Goal: Information Seeking & Learning: Check status

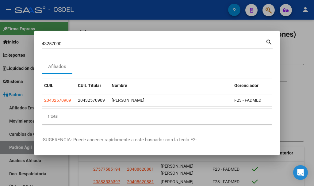
scroll to position [61, 0]
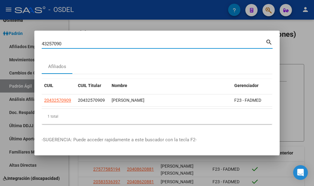
drag, startPoint x: 72, startPoint y: 42, endPoint x: 8, endPoint y: 42, distance: 64.5
click at [8, 42] on div "43257090 Buscar (apellido, dni, cuil, nro traspaso, cuit, obra social) search A…" at bounding box center [157, 93] width 314 height 186
paste input "58456297"
type input "58456297"
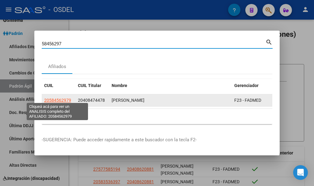
click at [63, 99] on span "20584562979" at bounding box center [57, 100] width 27 height 5
type textarea "20584562979"
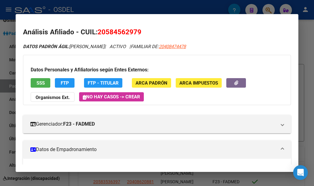
click at [45, 81] on button "SSS" at bounding box center [41, 83] width 20 height 10
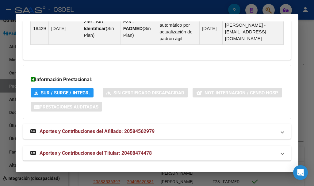
scroll to position [483, 0]
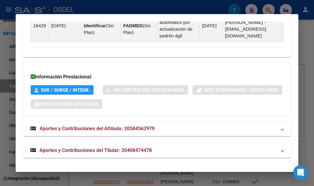
click at [85, 128] on span "Aportes y Contribuciones del Afiliado: 20584562979" at bounding box center [97, 129] width 115 height 6
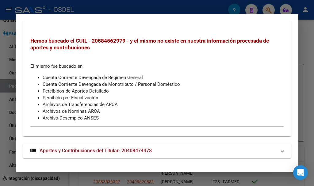
scroll to position [602, 0]
click at [90, 147] on strong "Aportes y Contribuciones del Titular: 20408474478" at bounding box center [91, 150] width 122 height 7
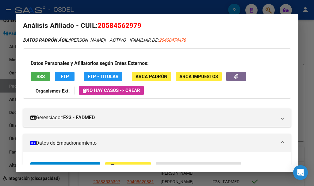
scroll to position [0, 0]
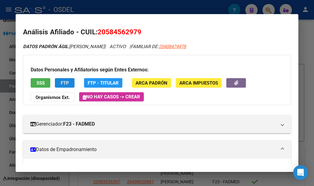
click at [61, 82] on span "FTP" at bounding box center [65, 83] width 8 height 6
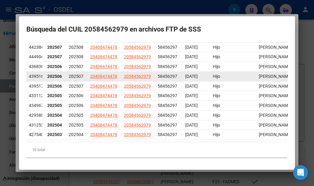
scroll to position [23, 0]
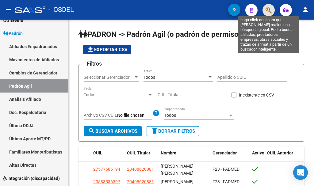
click at [272, 7] on icon "button" at bounding box center [269, 10] width 6 height 7
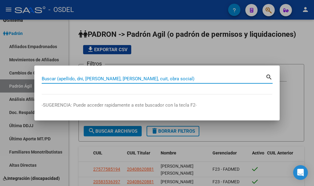
click at [99, 78] on input "Buscar (apellido, dni, [PERSON_NAME], [PERSON_NAME], cuit, obra social)" at bounding box center [154, 79] width 224 height 6
click at [154, 78] on input "Buscar (apellido, dni, [PERSON_NAME], [PERSON_NAME], cuit, obra social)" at bounding box center [154, 79] width 224 height 6
paste input "58456297"
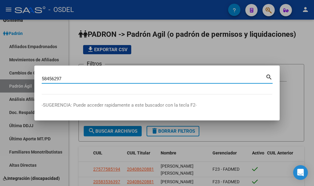
type input "58456297"
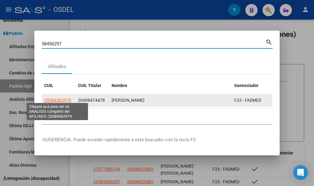
click at [59, 99] on span "20584562979" at bounding box center [57, 100] width 27 height 5
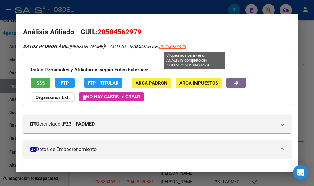
click at [186, 45] on span "20408474478" at bounding box center [172, 47] width 27 height 6
type textarea "20408474478"
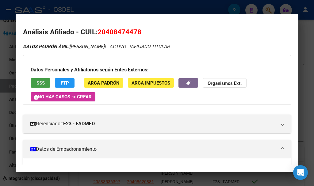
click at [41, 83] on span "SSS" at bounding box center [41, 83] width 8 height 6
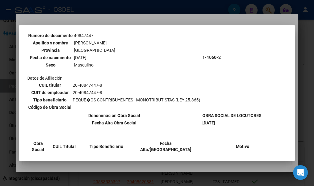
scroll to position [119, 0]
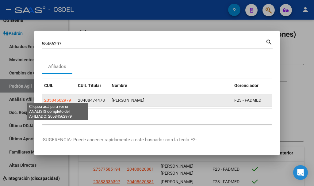
click at [54, 99] on span "20584562979" at bounding box center [57, 100] width 27 height 5
type textarea "20584562979"
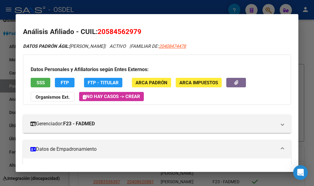
scroll to position [0, 0]
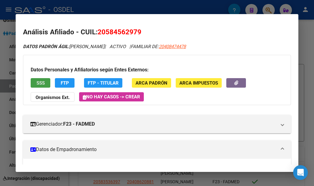
click at [45, 84] on span "SSS" at bounding box center [41, 83] width 8 height 6
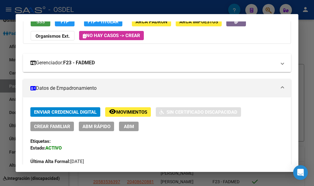
scroll to position [31, 0]
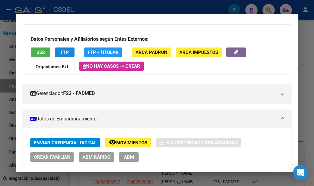
click at [64, 51] on span "FTP" at bounding box center [65, 53] width 8 height 6
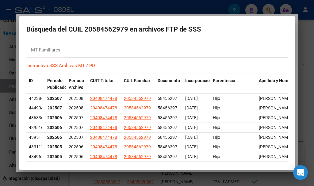
scroll to position [0, 0]
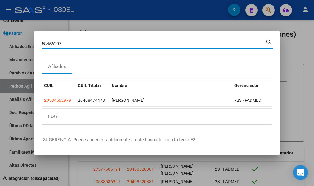
drag, startPoint x: 73, startPoint y: 41, endPoint x: 3, endPoint y: 40, distance: 70.6
click at [3, 40] on div "58456297 Buscar (apellido, dni, cuil, nro traspaso, cuit, obra social) search A…" at bounding box center [157, 93] width 314 height 186
paste input "43257090"
type input "43257090"
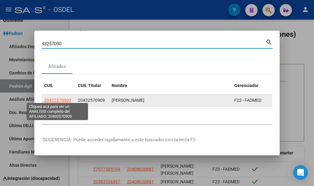
click at [56, 98] on span "20432570909" at bounding box center [57, 100] width 27 height 5
type textarea "20432570909"
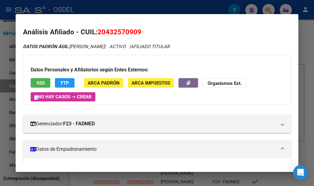
click at [46, 83] on button "SSS" at bounding box center [41, 83] width 20 height 10
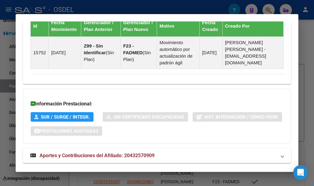
scroll to position [472, 0]
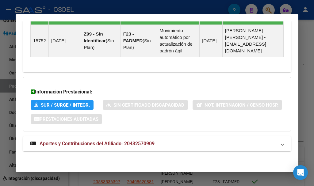
click at [105, 145] on span "Aportes y Contribuciones del Afiliado: 20432570909" at bounding box center [97, 144] width 115 height 6
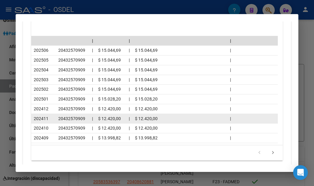
scroll to position [657, 0]
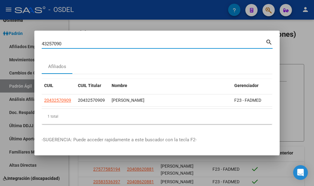
drag, startPoint x: 68, startPoint y: 40, endPoint x: 31, endPoint y: 40, distance: 37.2
click at [31, 40] on div "43257090 Buscar (apellido, dni, cuil, nro traspaso, cuit, obra social) search A…" at bounding box center [157, 93] width 314 height 186
paste input "39158824"
type input "39158824"
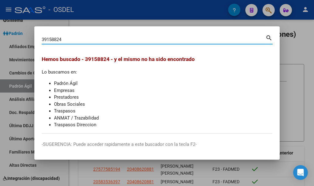
drag, startPoint x: 65, startPoint y: 41, endPoint x: 39, endPoint y: 39, distance: 26.5
click at [39, 39] on mat-dialog-content "39158824 Buscar (apellido, dni, cuil, nro traspaso, cuit, obra social) search H…" at bounding box center [157, 84] width 246 height 100
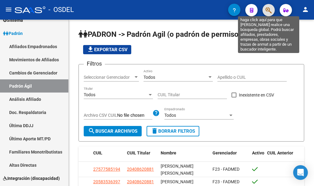
click at [269, 11] on icon "button" at bounding box center [269, 10] width 6 height 7
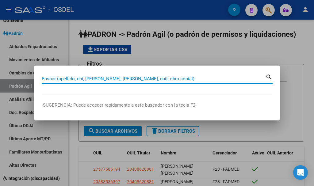
paste input "39158824"
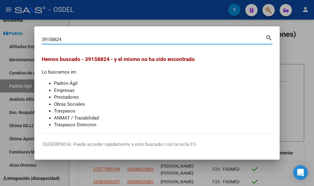
drag, startPoint x: 40, startPoint y: 40, endPoint x: 16, endPoint y: 37, distance: 24.1
click at [16, 37] on div "39158824 Buscar (apellido, dni, cuil, nro traspaso, cuit, obra social) search H…" at bounding box center [157, 93] width 314 height 186
paste input "43726531"
type input "43726531"
click at [291, 40] on div at bounding box center [157, 93] width 314 height 186
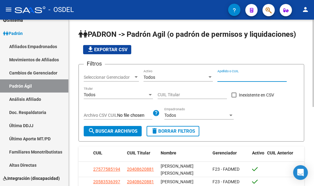
click at [232, 78] on input "Apellido o CUIL" at bounding box center [252, 77] width 69 height 5
paste input "43726531"
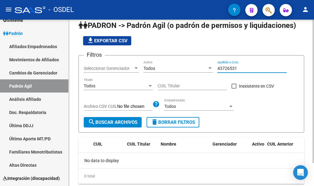
scroll to position [0, 0]
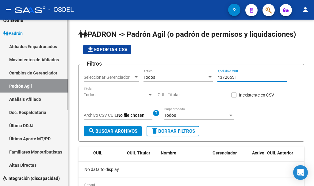
type input "43726531"
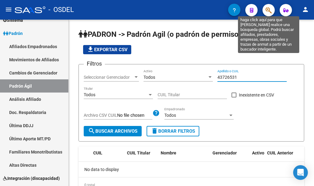
click at [268, 10] on icon "button" at bounding box center [269, 10] width 6 height 7
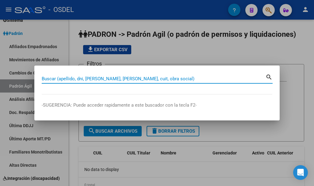
click at [106, 79] on input "Buscar (apellido, dni, [PERSON_NAME], [PERSON_NAME], cuit, obra social)" at bounding box center [154, 79] width 224 height 6
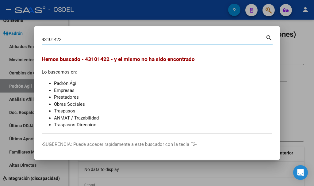
drag, startPoint x: 49, startPoint y: 38, endPoint x: 34, endPoint y: 36, distance: 15.2
click at [34, 36] on div "43101422 Buscar (apellido, dni, cuil, nro traspaso, cuit, obra social) search H…" at bounding box center [157, 93] width 314 height 186
paste input "1586299"
type input "41586299"
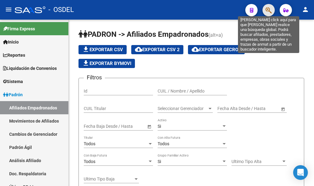
click at [270, 9] on icon "button" at bounding box center [269, 10] width 6 height 7
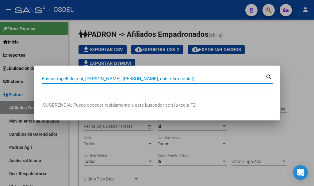
paste input "39158824"
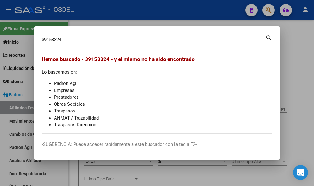
drag, startPoint x: 36, startPoint y: 40, endPoint x: 32, endPoint y: 41, distance: 4.6
click at [32, 41] on div "39158824 Buscar (apellido, dni, cuil, nro traspaso, cuit, obra social) search H…" at bounding box center [157, 93] width 314 height 186
paste input "20-43726531-"
drag, startPoint x: 48, startPoint y: 38, endPoint x: 38, endPoint y: 37, distance: 10.3
click at [41, 37] on mat-dialog-content "20-43726531 Buscar (apellido, dni, cuil, nro traspaso, cuit, obra social) searc…" at bounding box center [157, 84] width 246 height 100
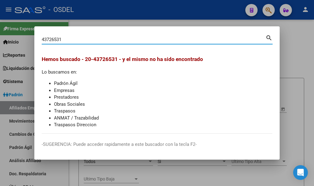
type input "43726531"
